Goal: Transaction & Acquisition: Purchase product/service

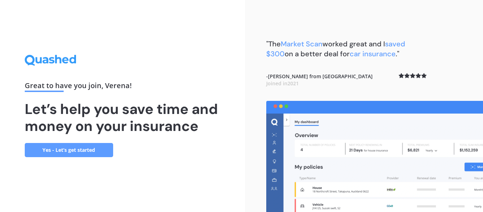
click at [80, 150] on link "Yes - Let’s get started" at bounding box center [69, 150] width 88 height 14
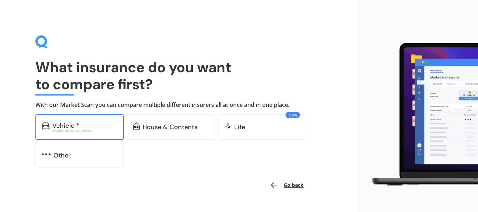
click at [64, 124] on div "Vehicle *" at bounding box center [65, 125] width 27 height 7
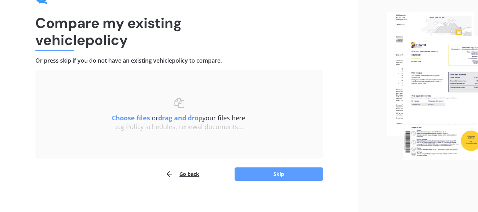
scroll to position [49, 0]
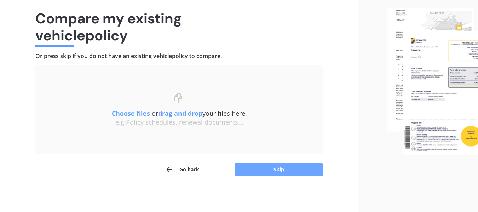
click at [274, 167] on button "Skip" at bounding box center [279, 169] width 88 height 13
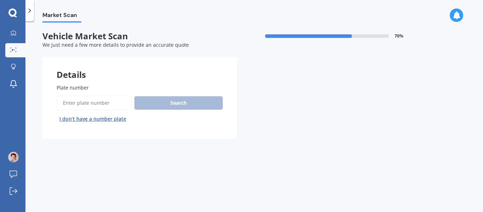
click at [96, 119] on button "I don’t have a number plate" at bounding box center [93, 118] width 73 height 11
